Goal: Information Seeking & Learning: Check status

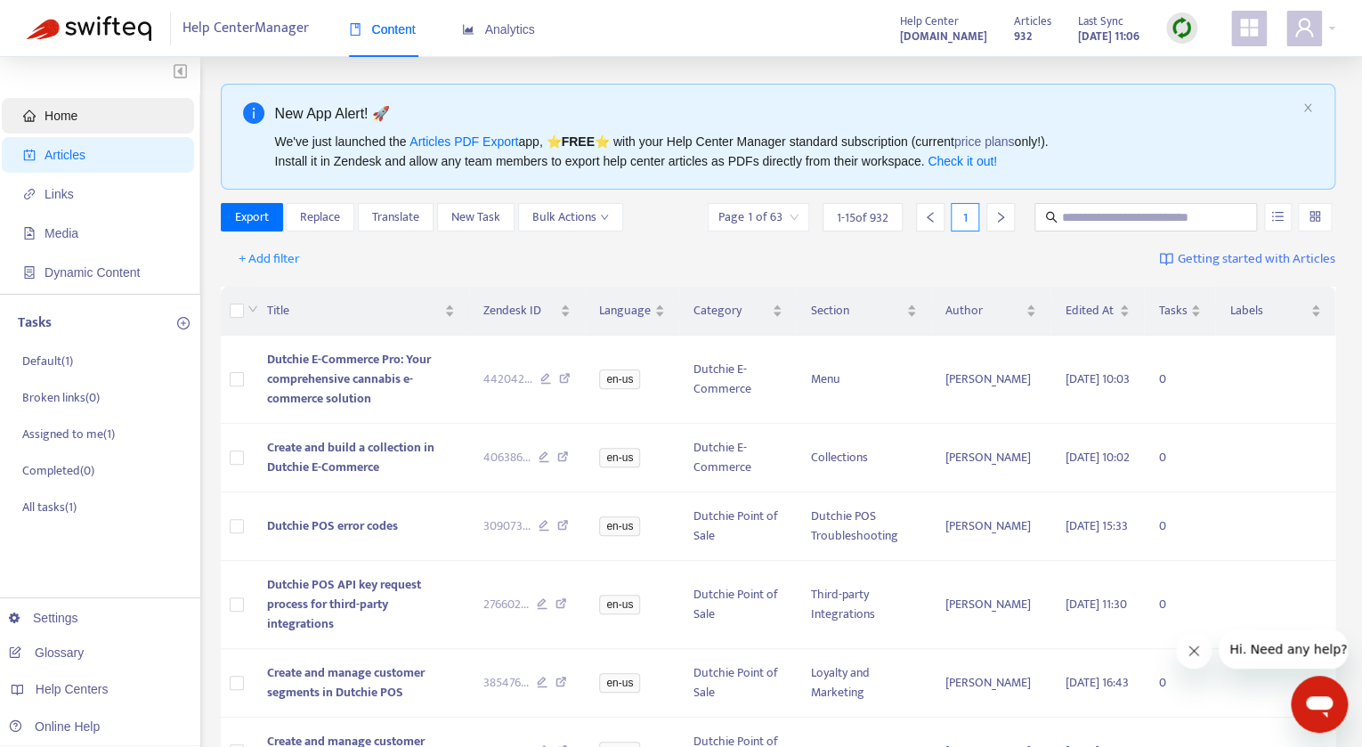
click at [65, 111] on span "Home" at bounding box center [61, 116] width 33 height 14
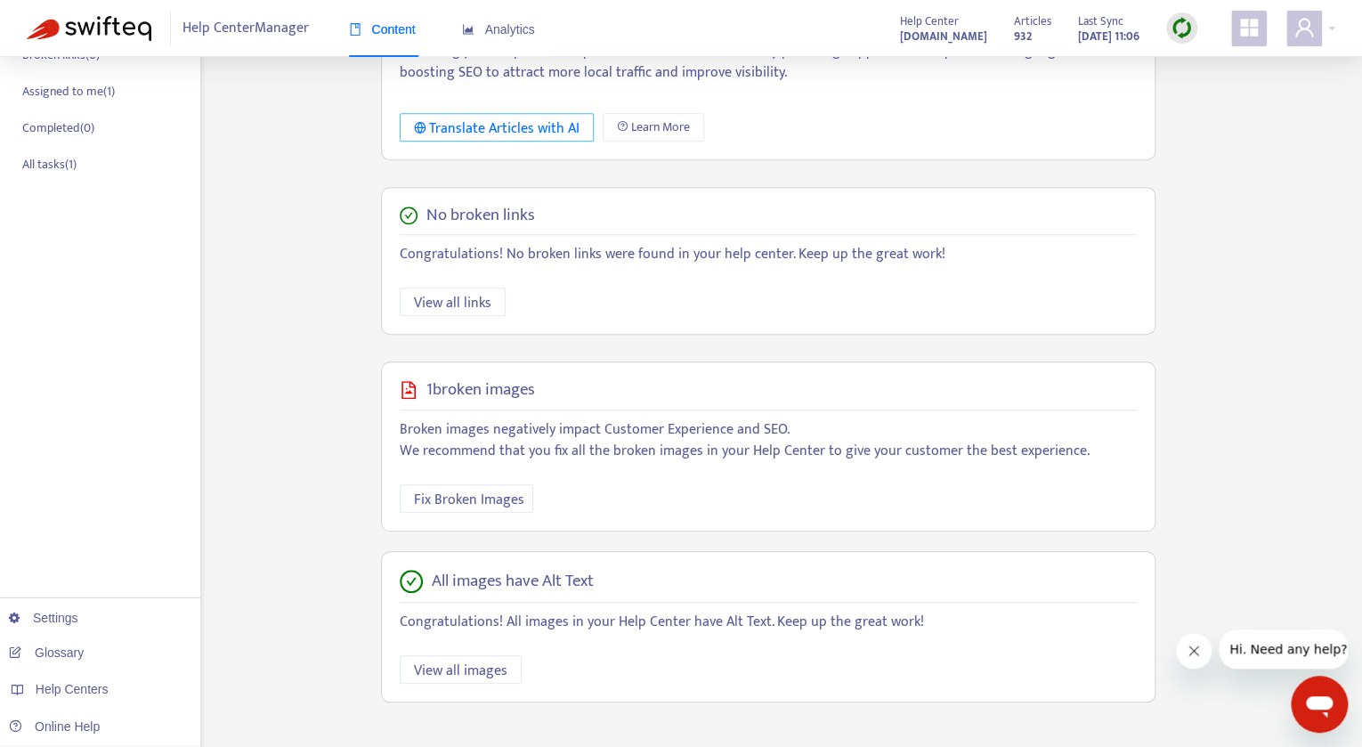
scroll to position [344, 0]
click at [511, 45] on div "Analytics" at bounding box center [498, 30] width 73 height 54
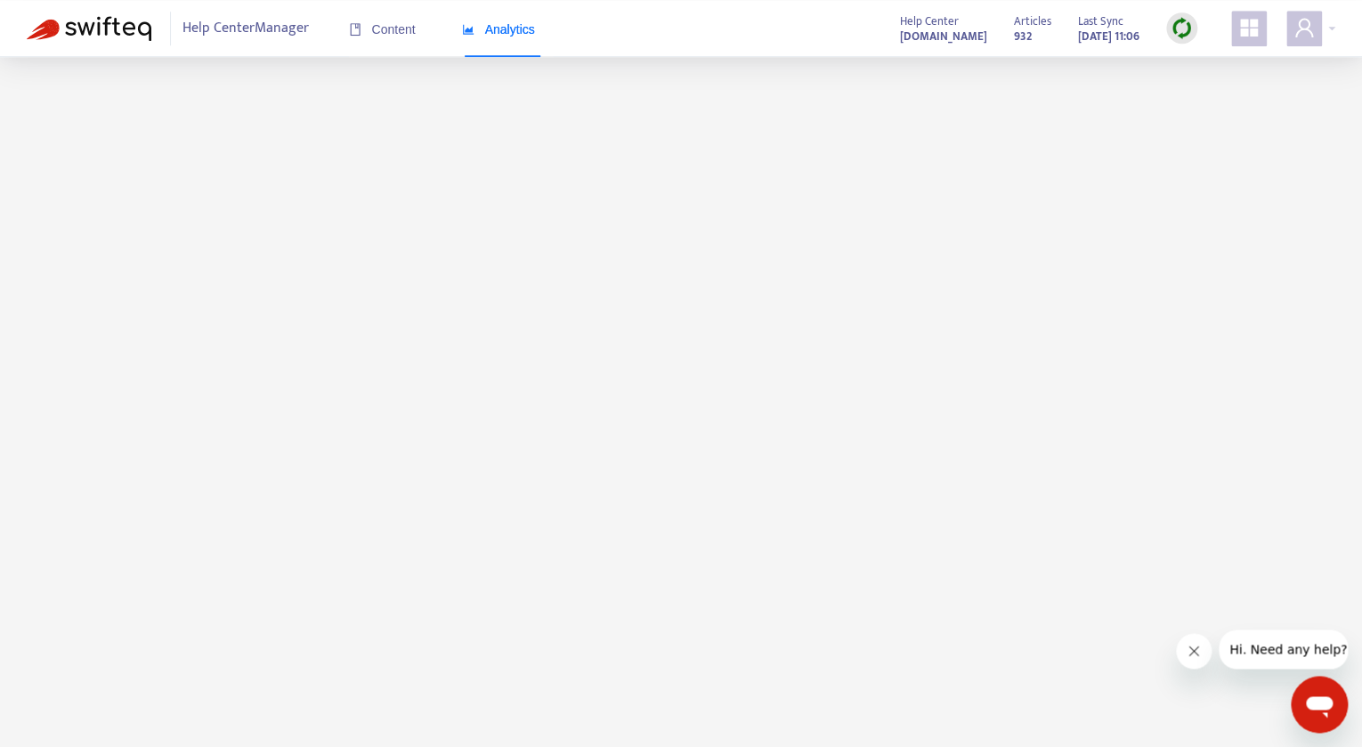
scroll to position [2, 0]
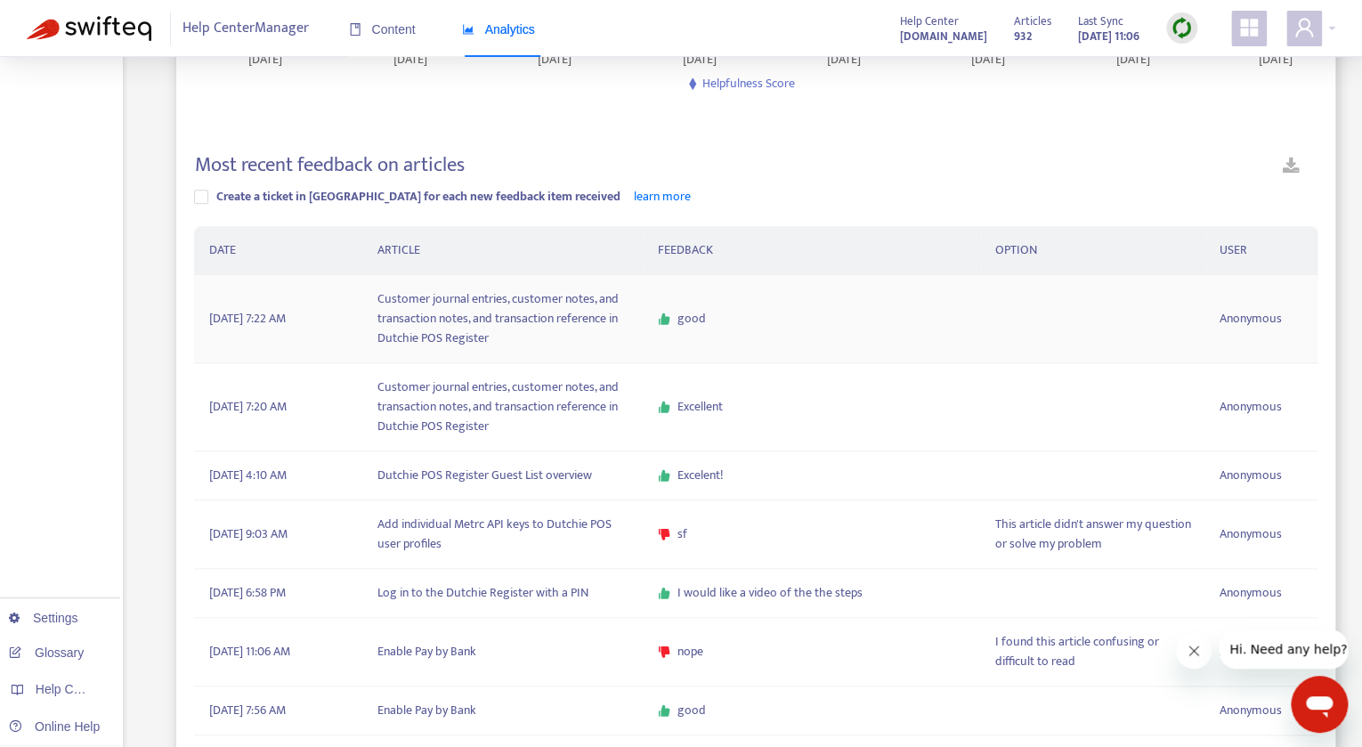
scroll to position [638, 0]
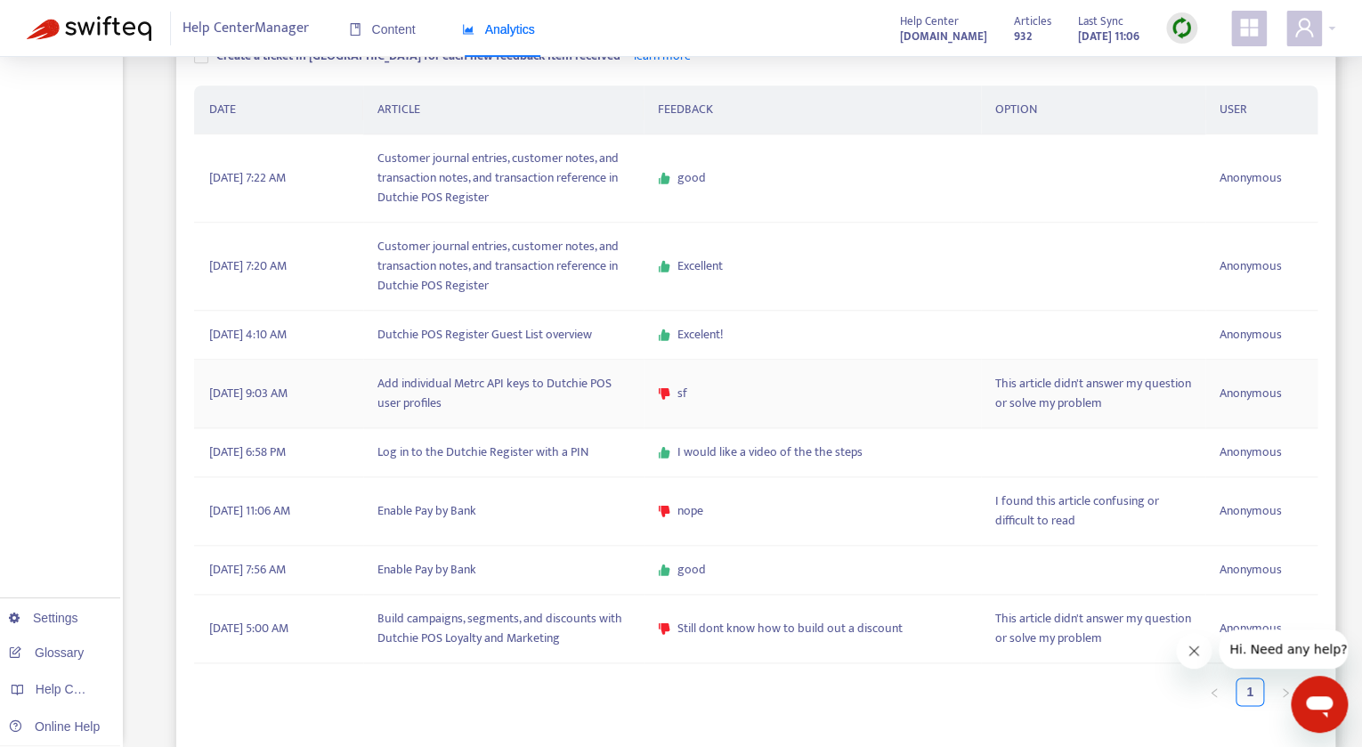
click at [499, 360] on td "Add individual Metrc API keys to Dutchie POS user profiles" at bounding box center [503, 394] width 280 height 69
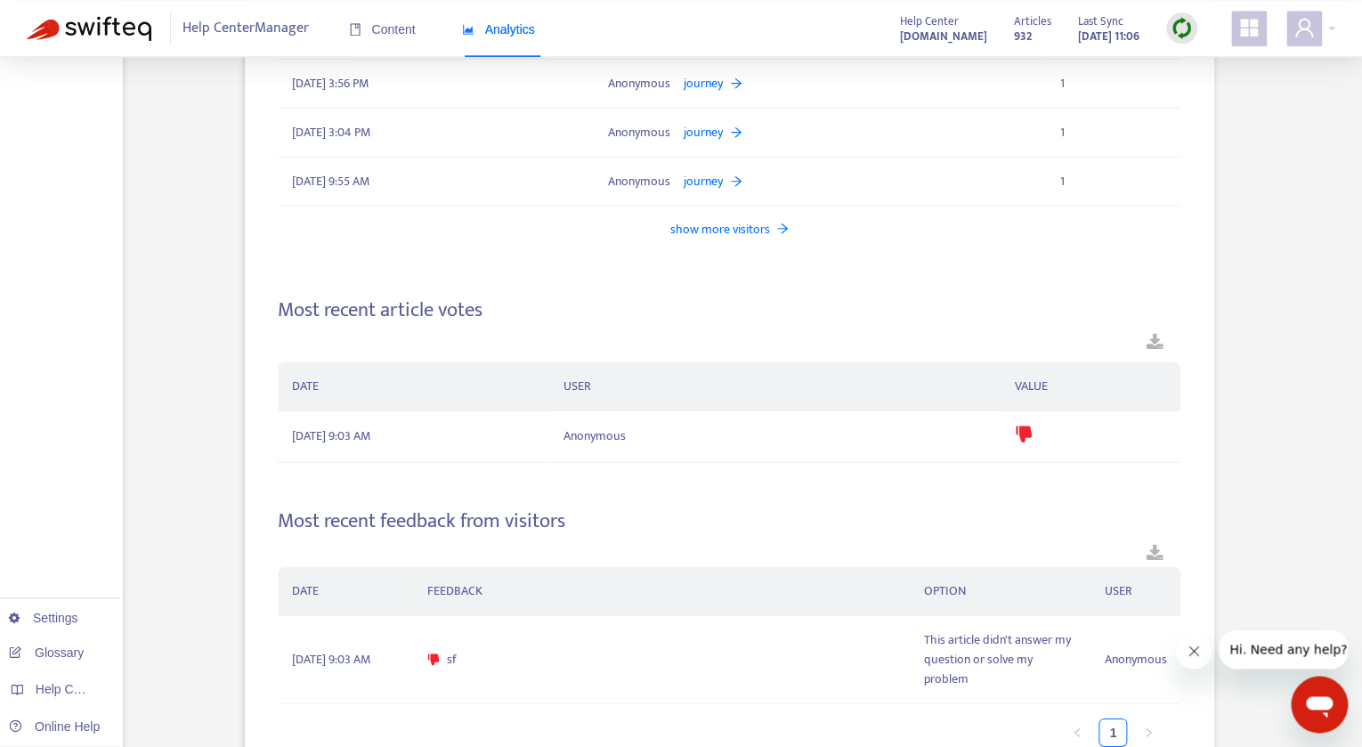
scroll to position [2013, 0]
